Goal: Task Accomplishment & Management: Manage account settings

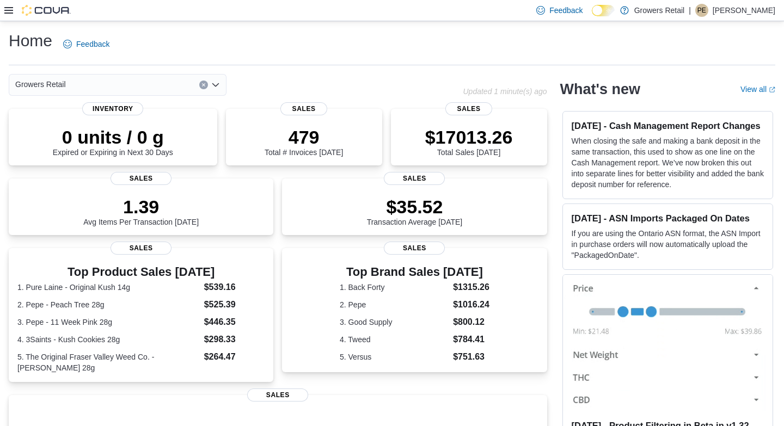
click at [7, 8] on icon at bounding box center [8, 10] width 9 height 7
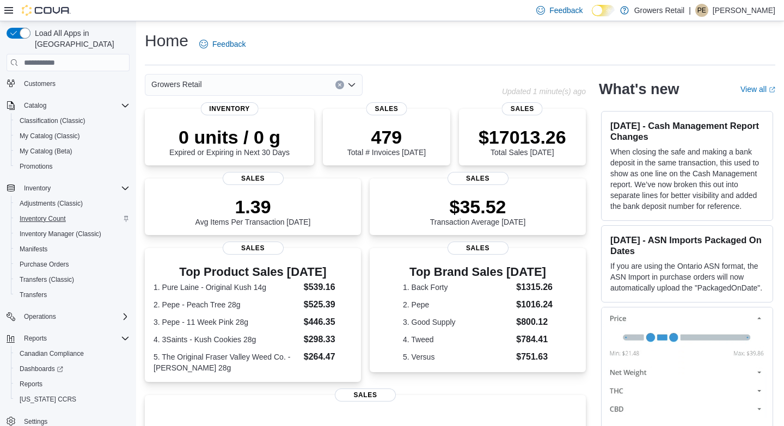
scroll to position [61, 0]
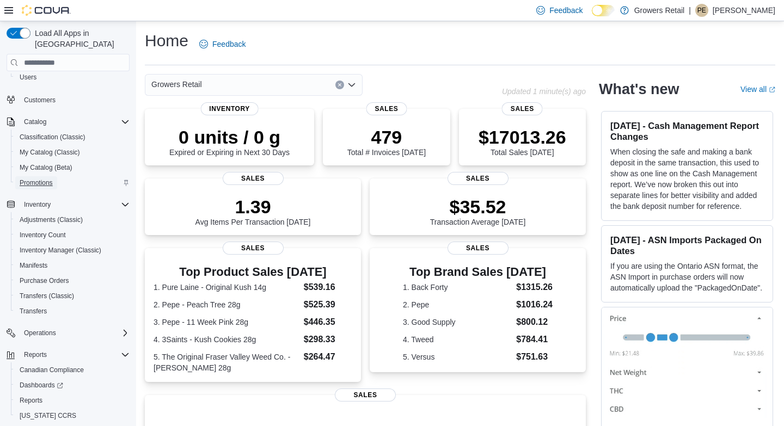
click at [42, 179] on span "Promotions" at bounding box center [36, 183] width 33 height 9
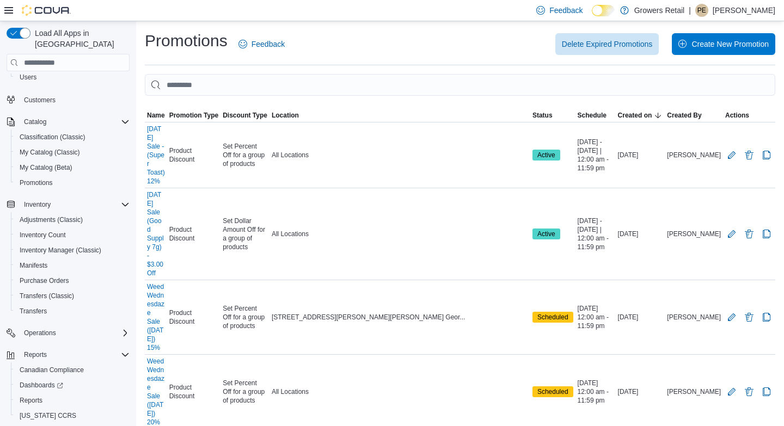
click at [9, 10] on icon at bounding box center [8, 10] width 9 height 7
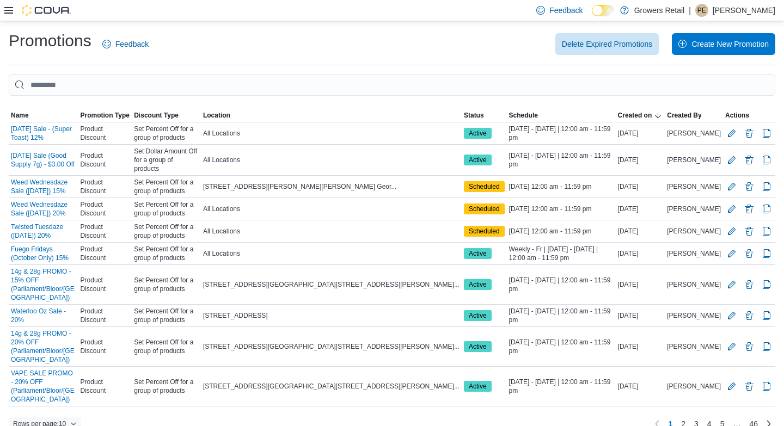
click at [76, 421] on icon "button" at bounding box center [73, 424] width 7 height 7
click at [59, 342] on span "50 rows" at bounding box center [62, 339] width 35 height 9
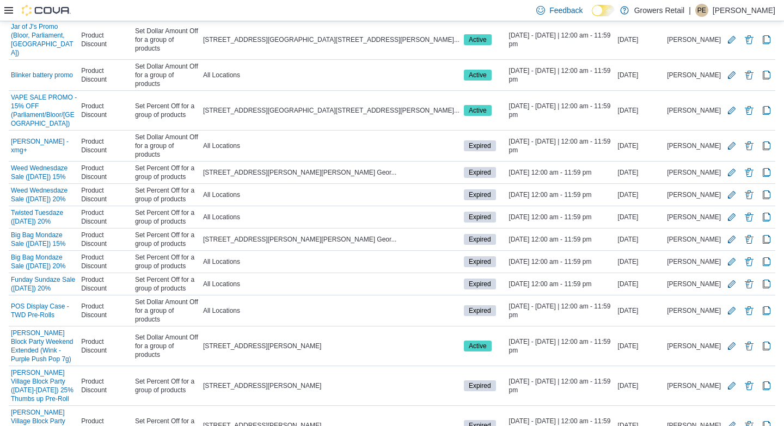
scroll to position [637, 0]
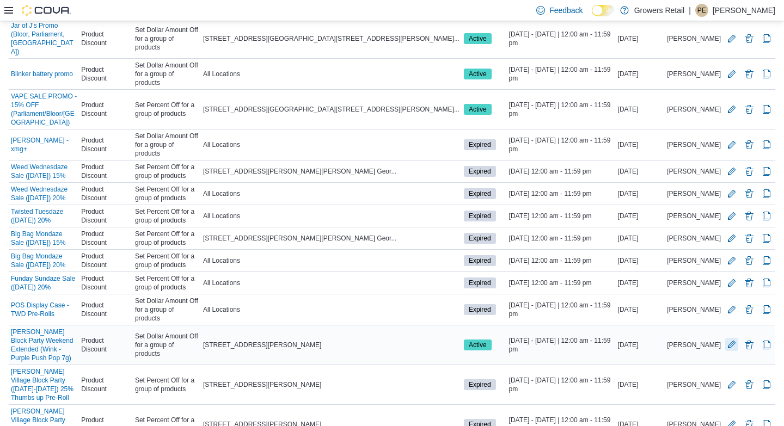
click at [730, 338] on button "Edit Promotion" at bounding box center [731, 344] width 13 height 13
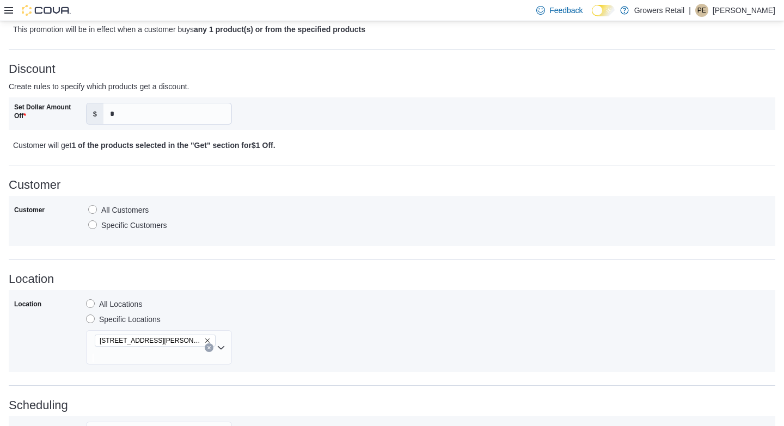
scroll to position [446, 0]
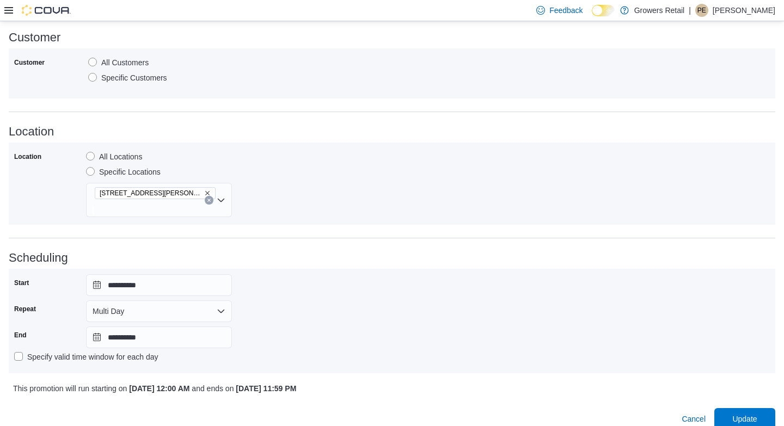
click at [205, 194] on icon "Remove 1021 Pape Avenue from selection in this group" at bounding box center [207, 193] width 4 height 4
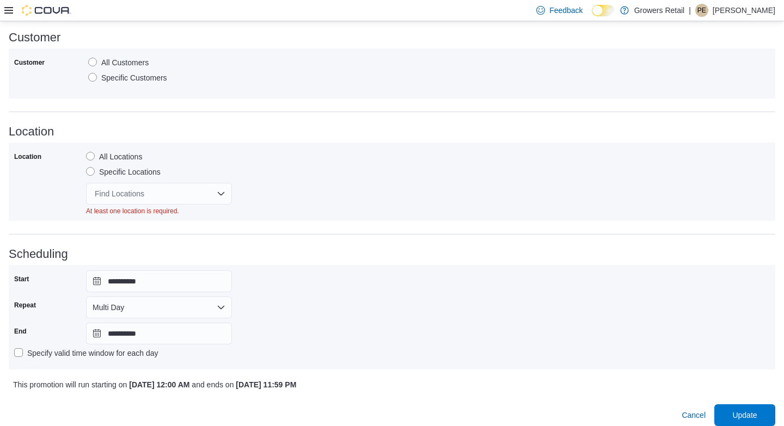
click at [161, 194] on div "Find Locations" at bounding box center [159, 194] width 146 height 22
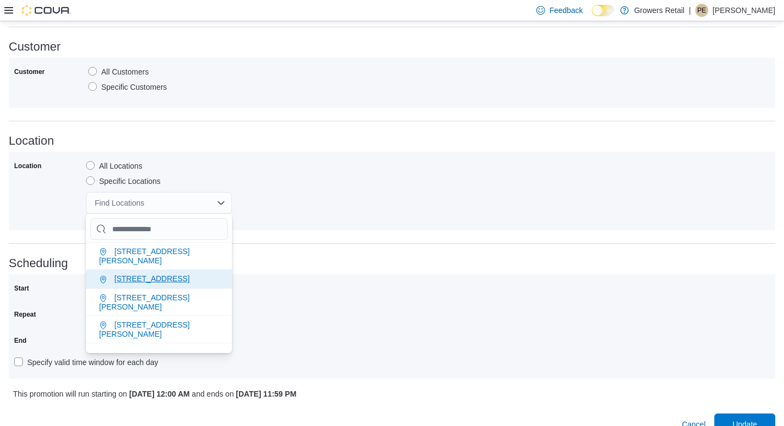
scroll to position [62, 0]
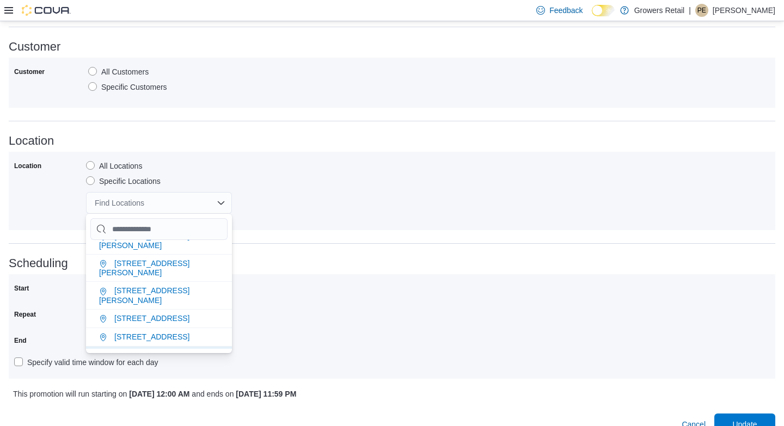
click at [148, 351] on span "821 Brimley Road" at bounding box center [144, 360] width 90 height 18
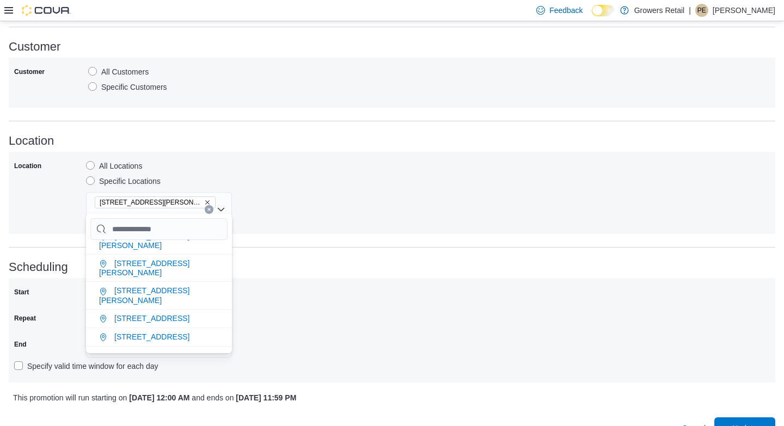
scroll to position [43, 0]
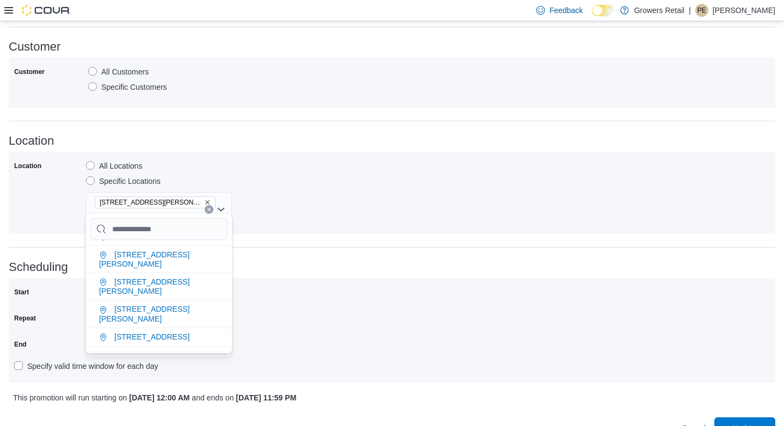
click at [272, 189] on div "Location All Locations Specific Locations 821 Brimley Road" at bounding box center [392, 192] width 756 height 71
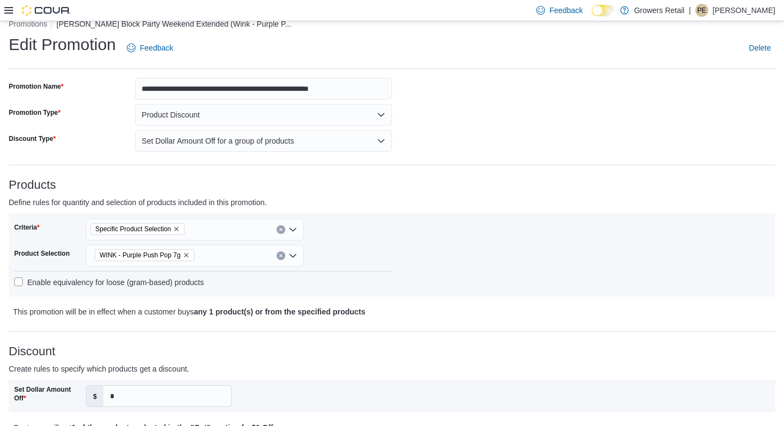
scroll to position [0, 0]
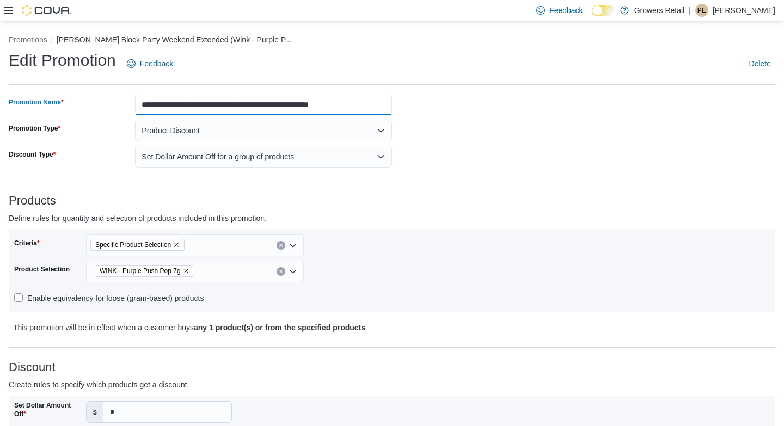
drag, startPoint x: 273, startPoint y: 105, endPoint x: 142, endPoint y: 103, distance: 131.3
click at [142, 103] on input "**********" at bounding box center [263, 105] width 257 height 22
click at [300, 104] on input "**********" at bounding box center [263, 105] width 257 height 22
click at [295, 107] on input "**********" at bounding box center [263, 105] width 257 height 22
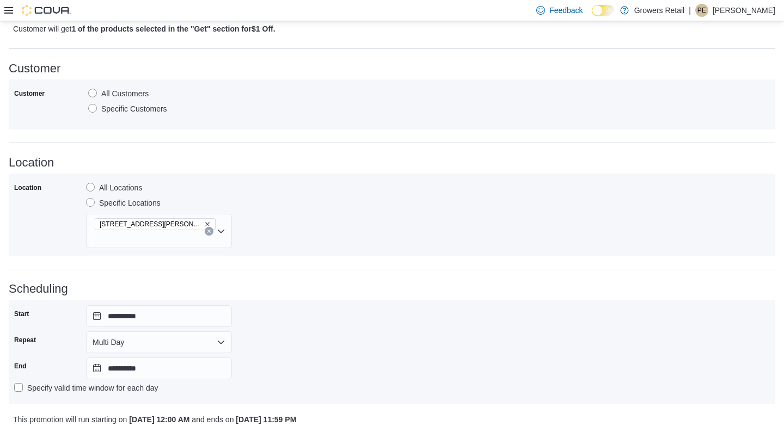
scroll to position [446, 0]
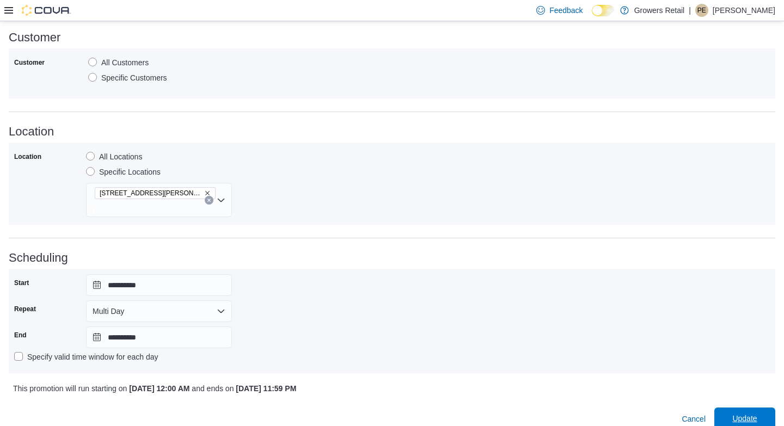
type input "**********"
click at [744, 416] on span "Update" at bounding box center [745, 419] width 48 height 22
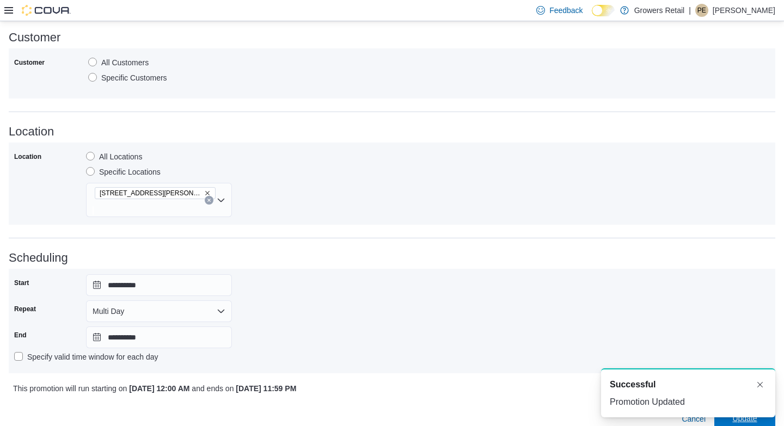
scroll to position [0, 0]
